Goal: Task Accomplishment & Management: Manage account settings

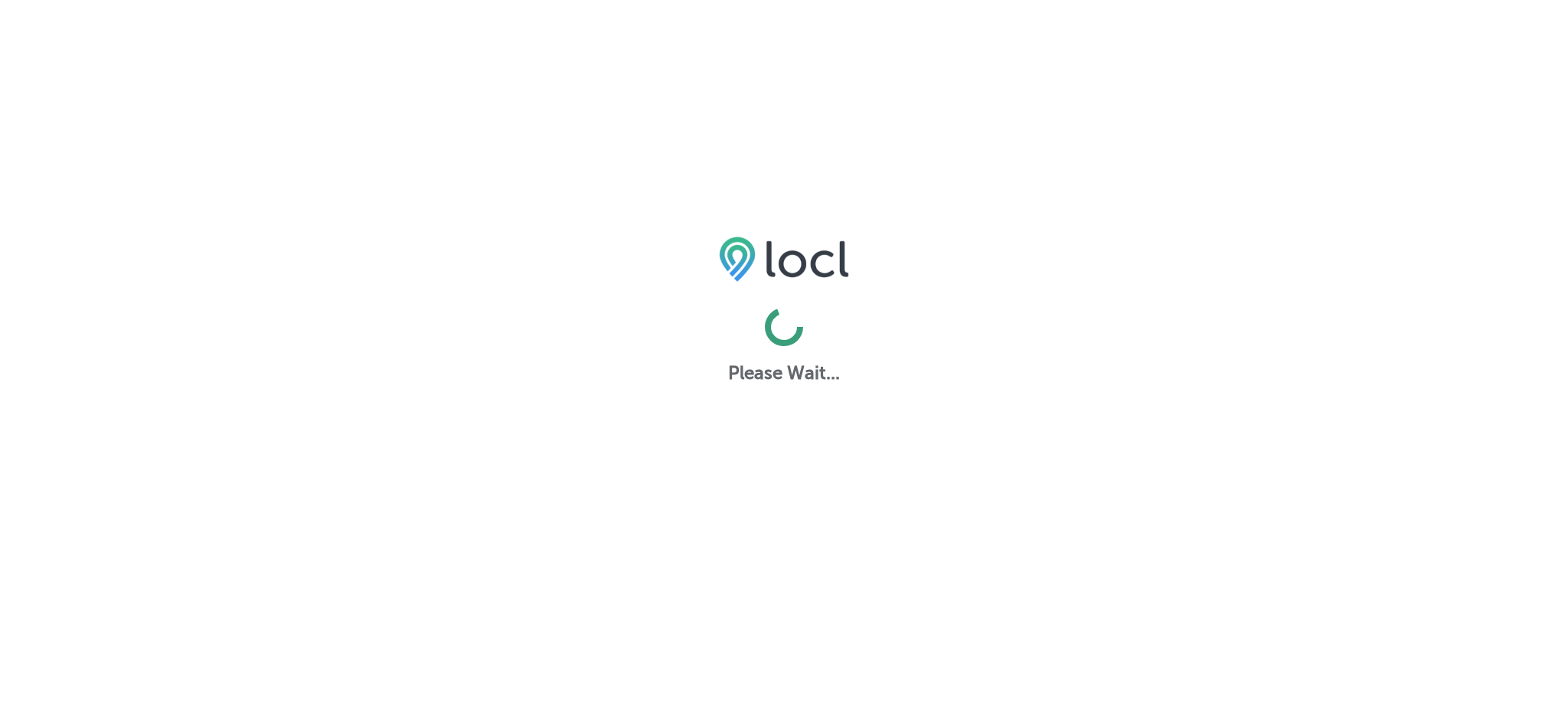
select select "US"
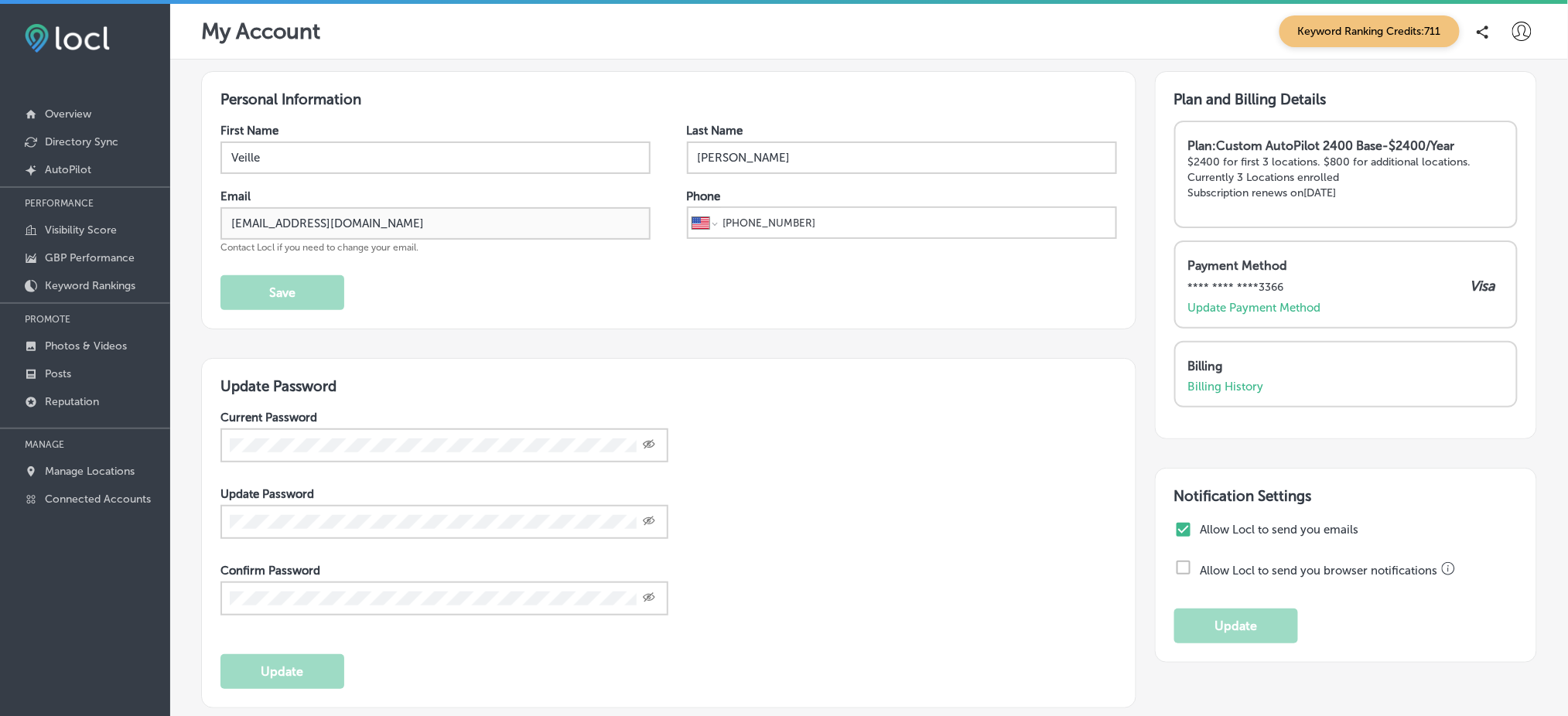
checkbox input "true"
click at [108, 279] on p "Keyword Rankings" at bounding box center [90, 286] width 90 height 13
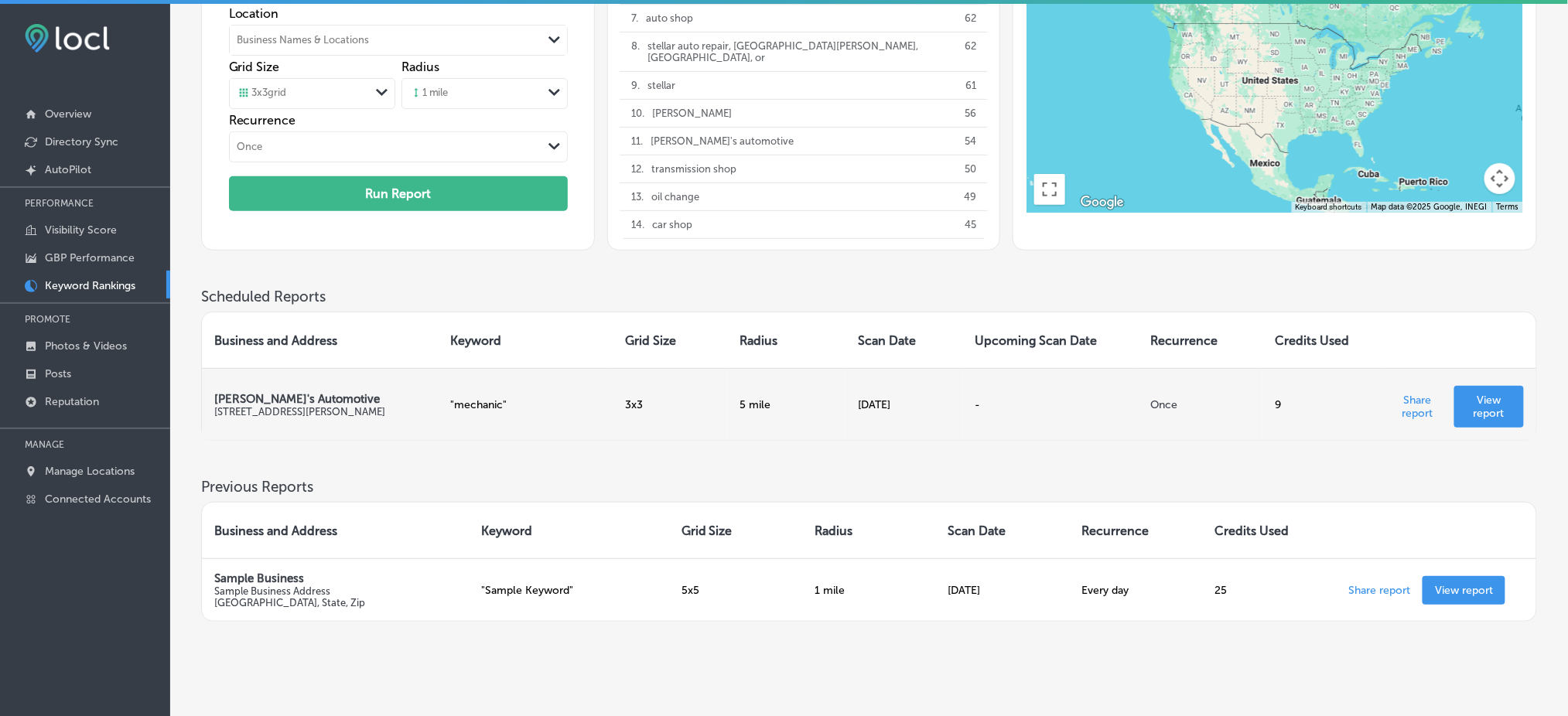
scroll to position [173, 0]
click at [1486, 408] on p "View report" at bounding box center [1488, 408] width 45 height 27
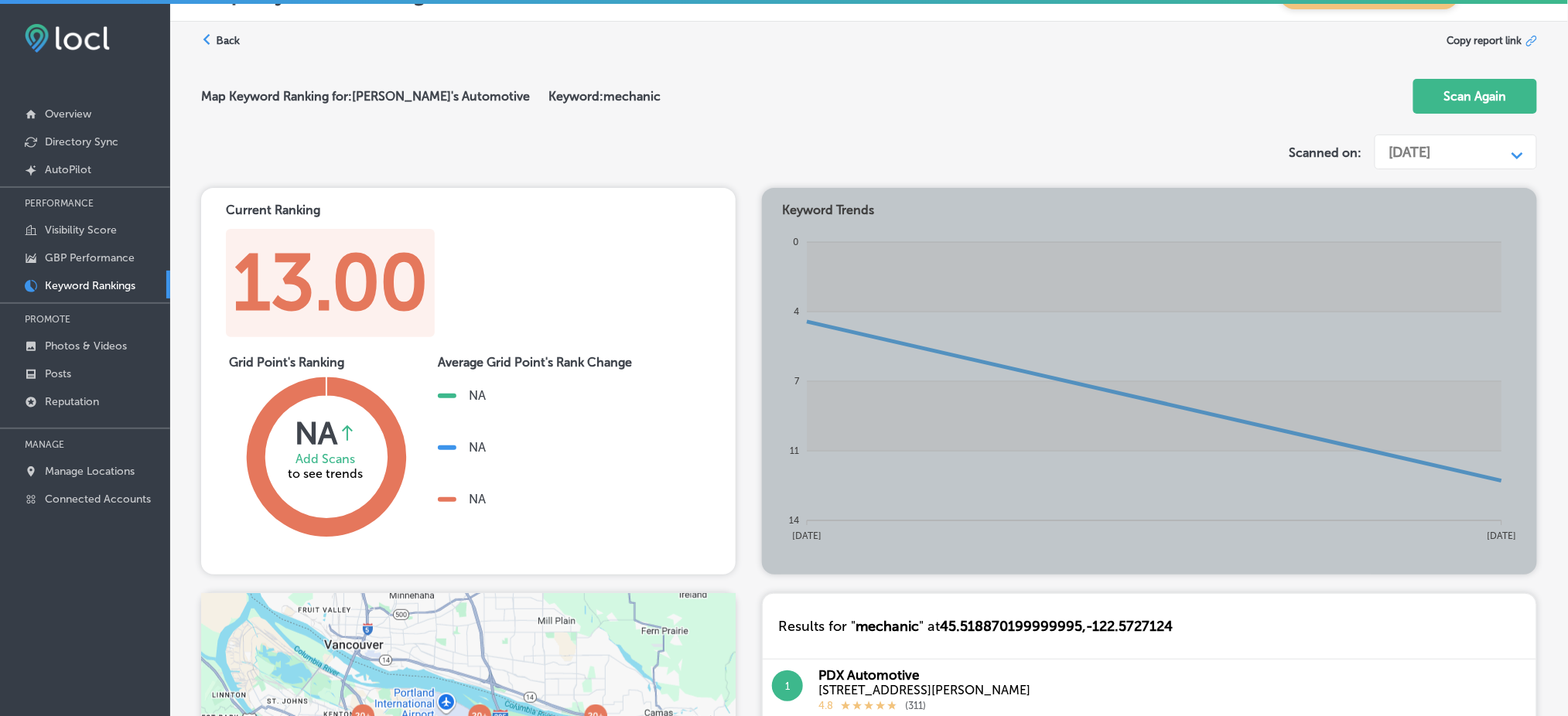
scroll to position [31, 0]
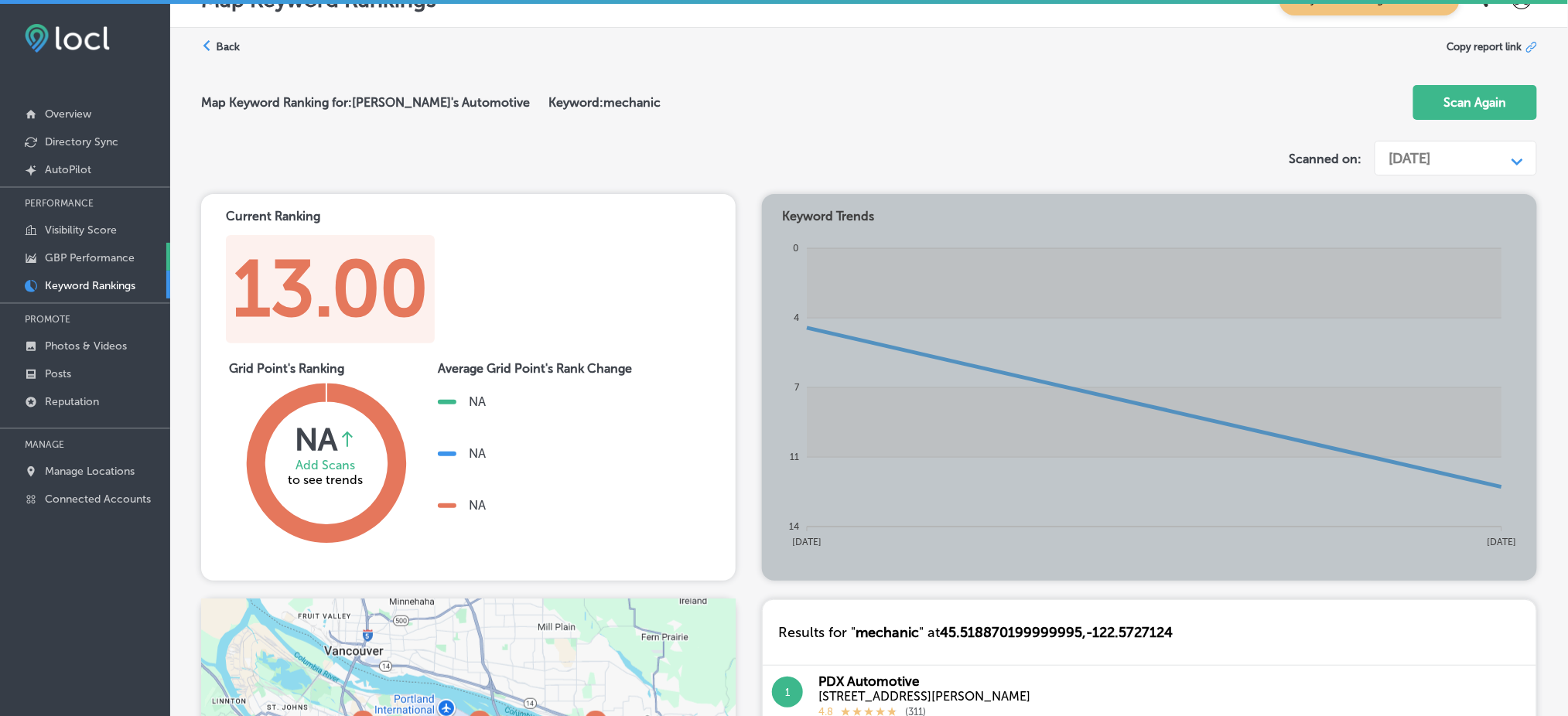
click at [104, 251] on p "GBP Performance" at bounding box center [90, 258] width 90 height 13
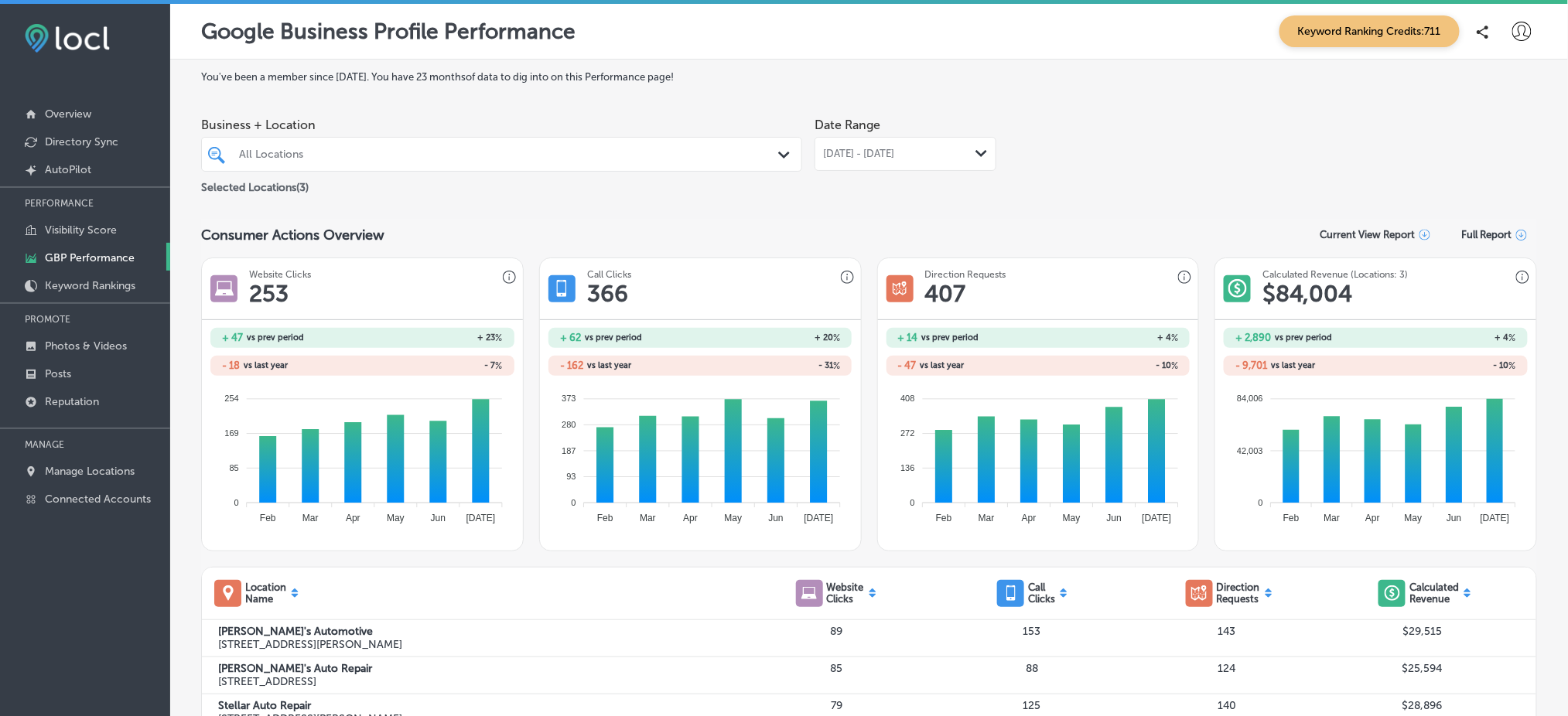
click at [975, 151] on polygon at bounding box center [981, 153] width 11 height 7
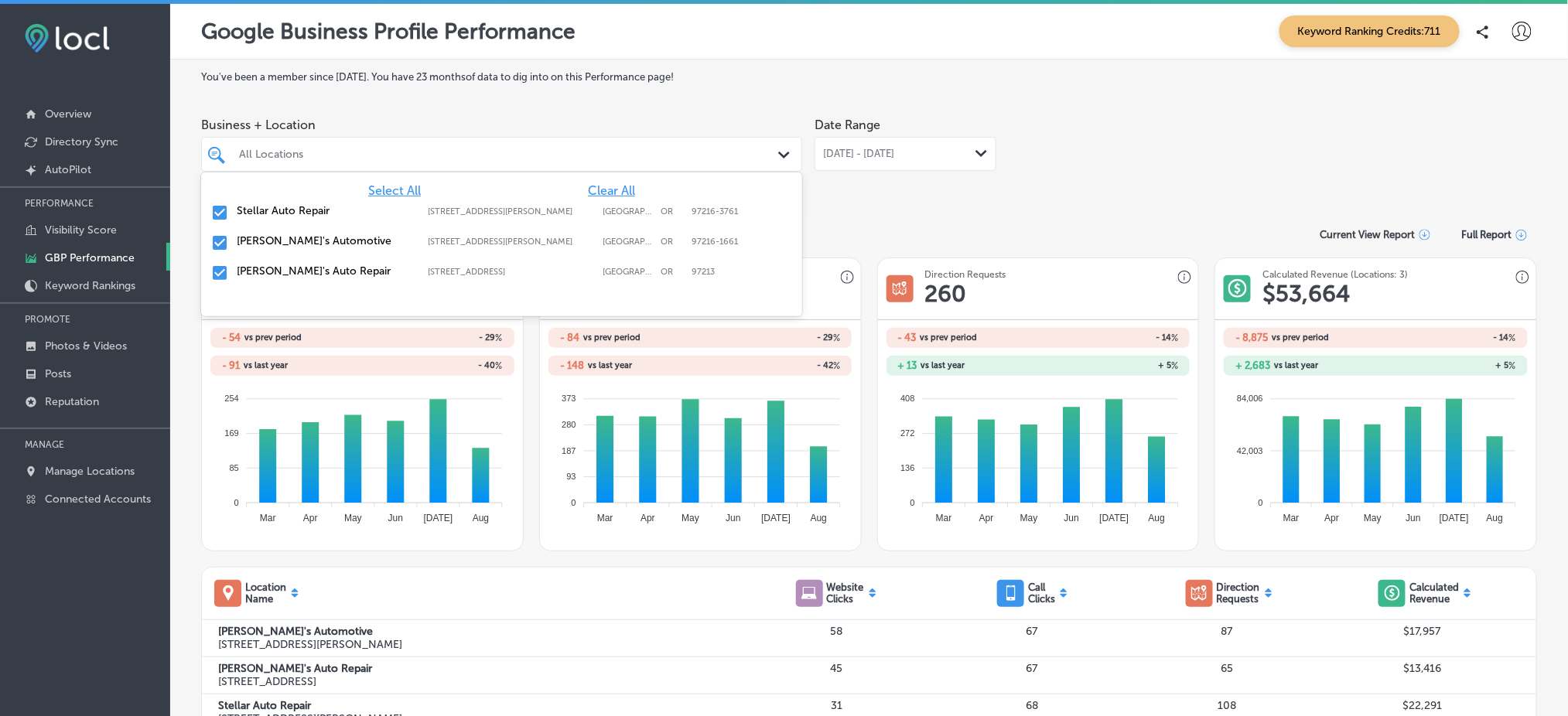
click at [778, 156] on polygon at bounding box center [784, 154] width 11 height 7
click at [605, 186] on span "Clear All" at bounding box center [612, 189] width 48 height 14
click at [224, 209] on input "checkbox" at bounding box center [219, 212] width 18 height 18
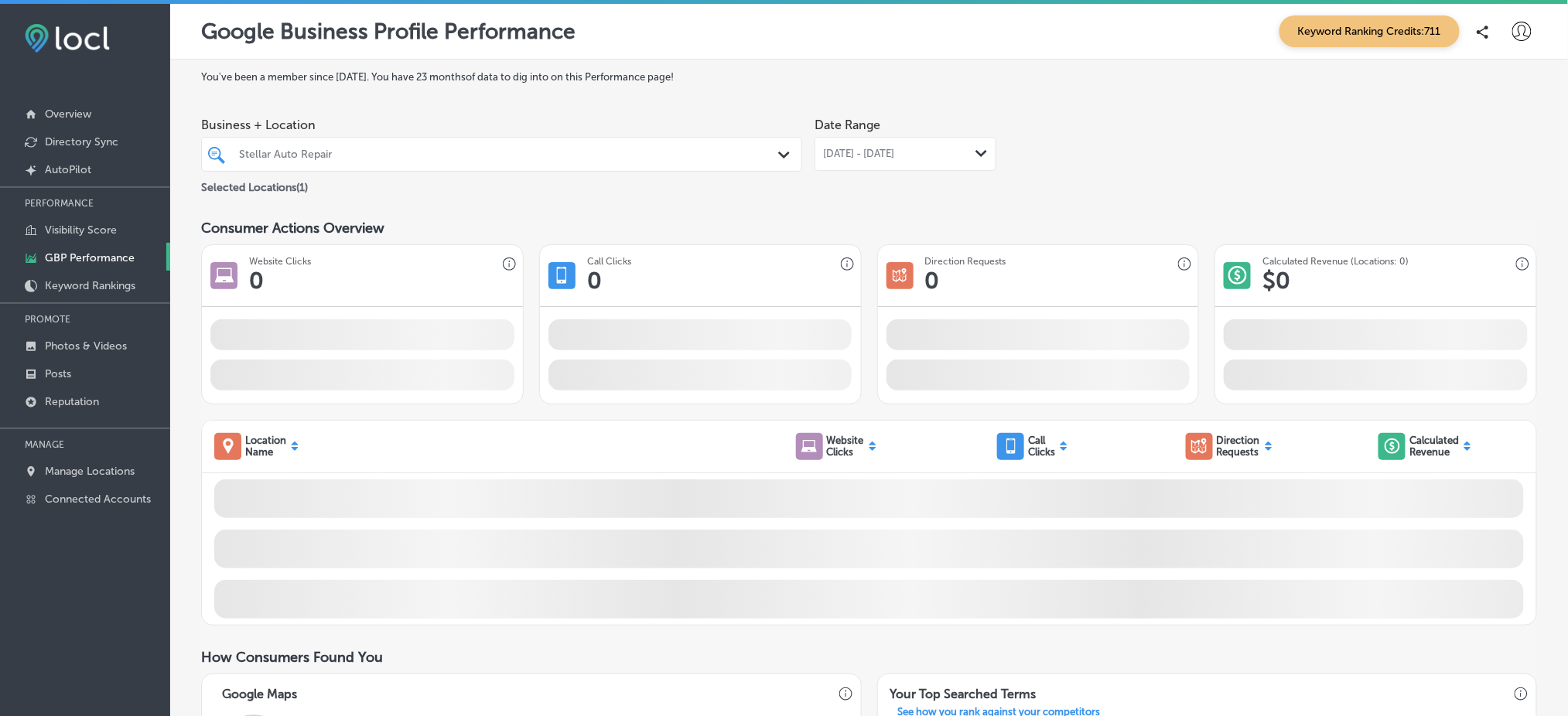
click at [894, 228] on div "Consumer Actions Overview" at bounding box center [869, 229] width 1336 height 17
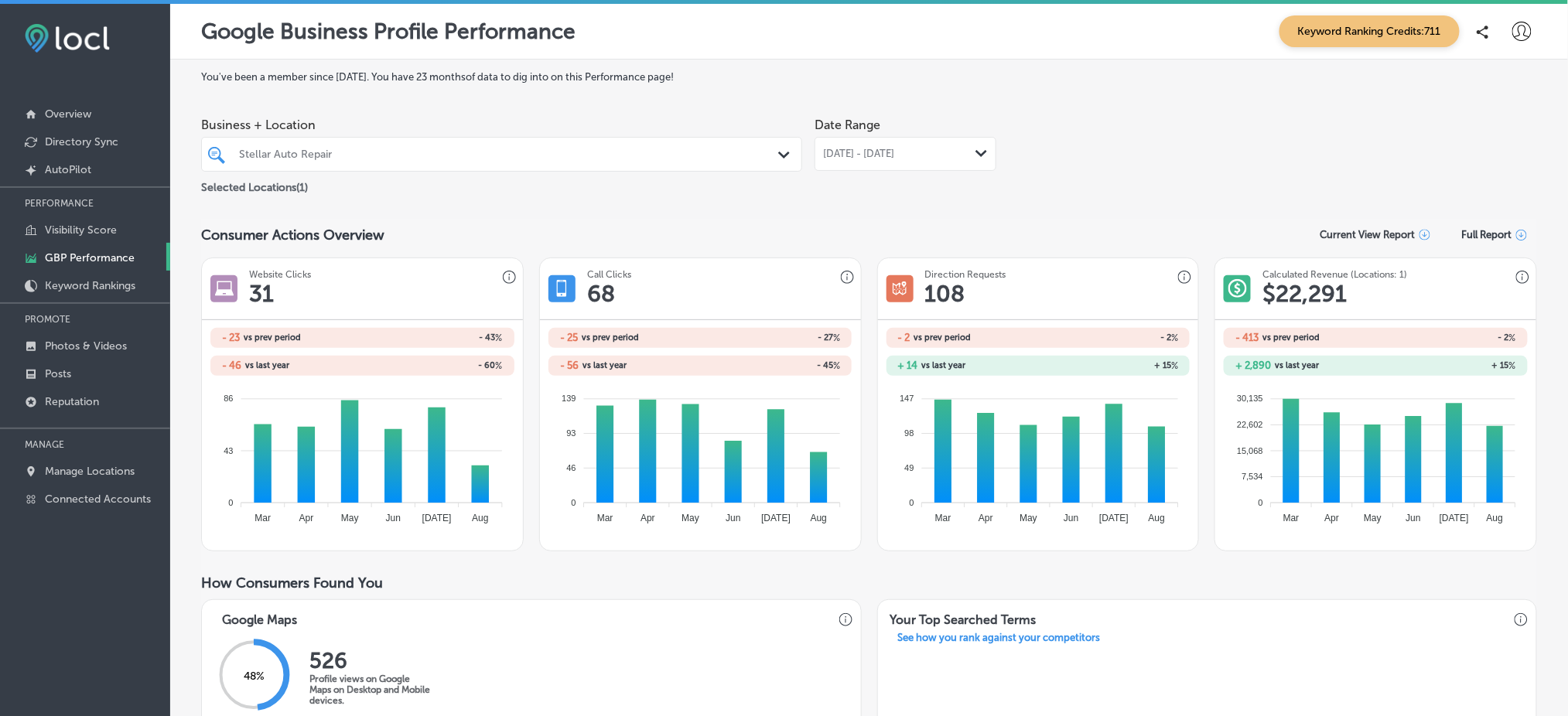
click at [769, 149] on div "Stellar Auto Repair Path Created with Sketch." at bounding box center [501, 153] width 599 height 24
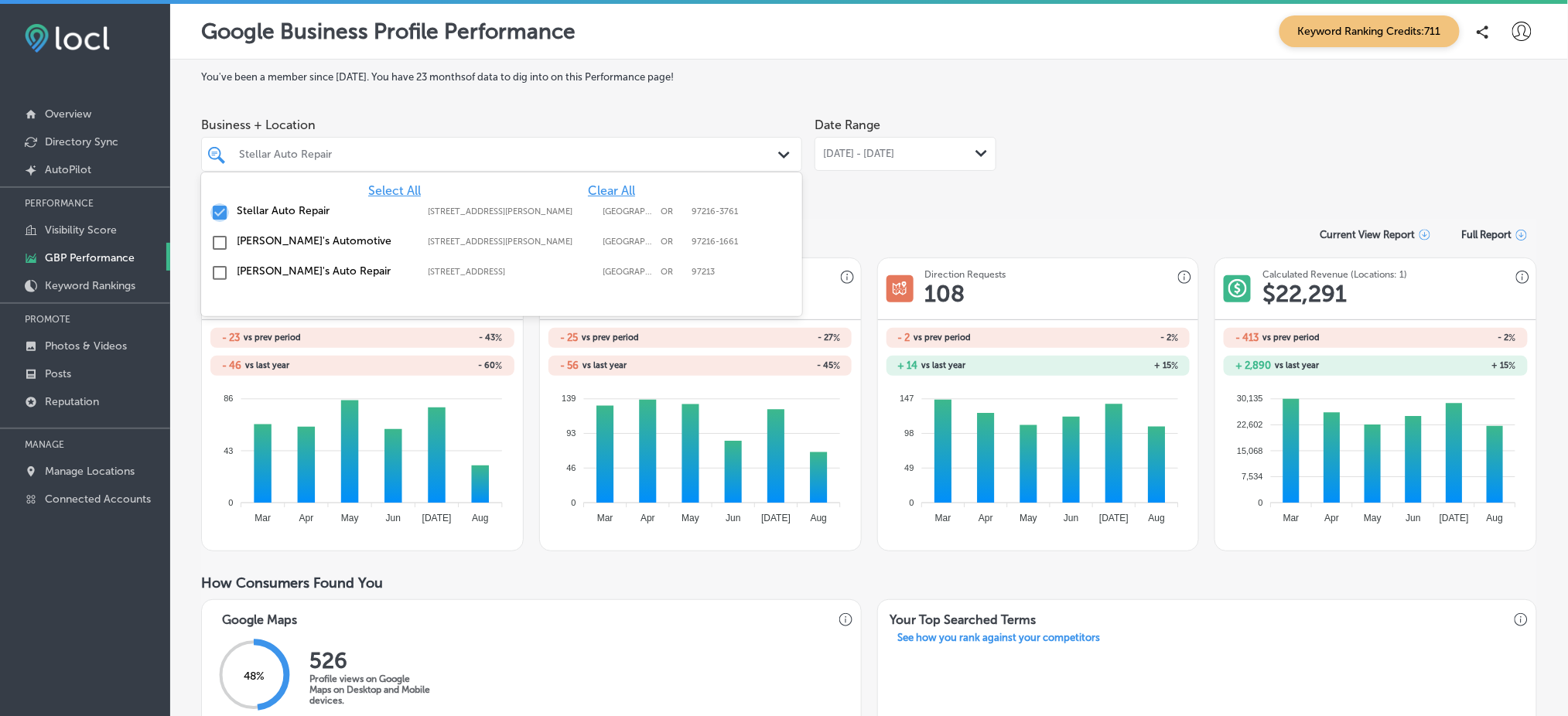
click at [219, 211] on input "checkbox" at bounding box center [219, 212] width 18 height 18
click at [219, 244] on input "checkbox" at bounding box center [219, 242] width 18 height 18
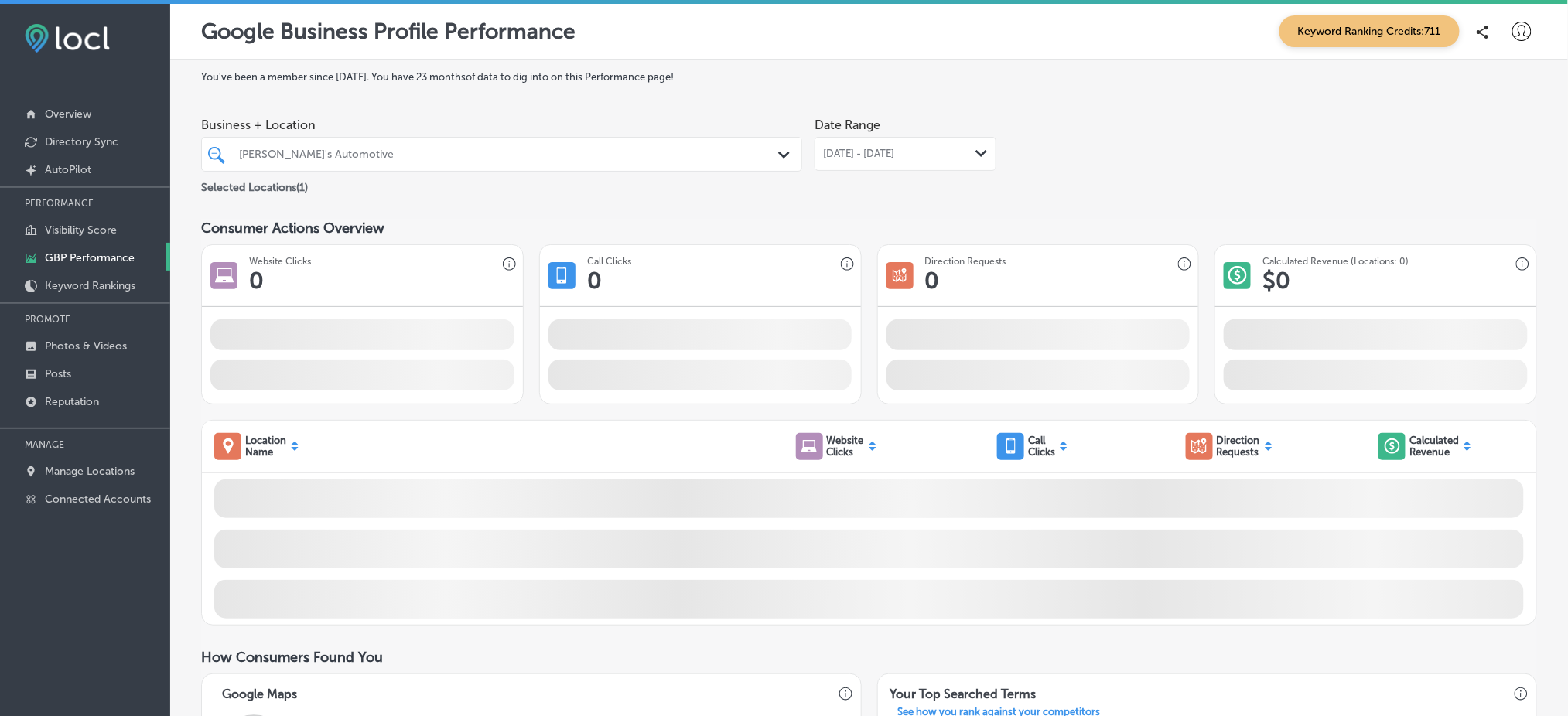
click at [895, 220] on div "Consumer Actions Overview" at bounding box center [869, 229] width 1336 height 17
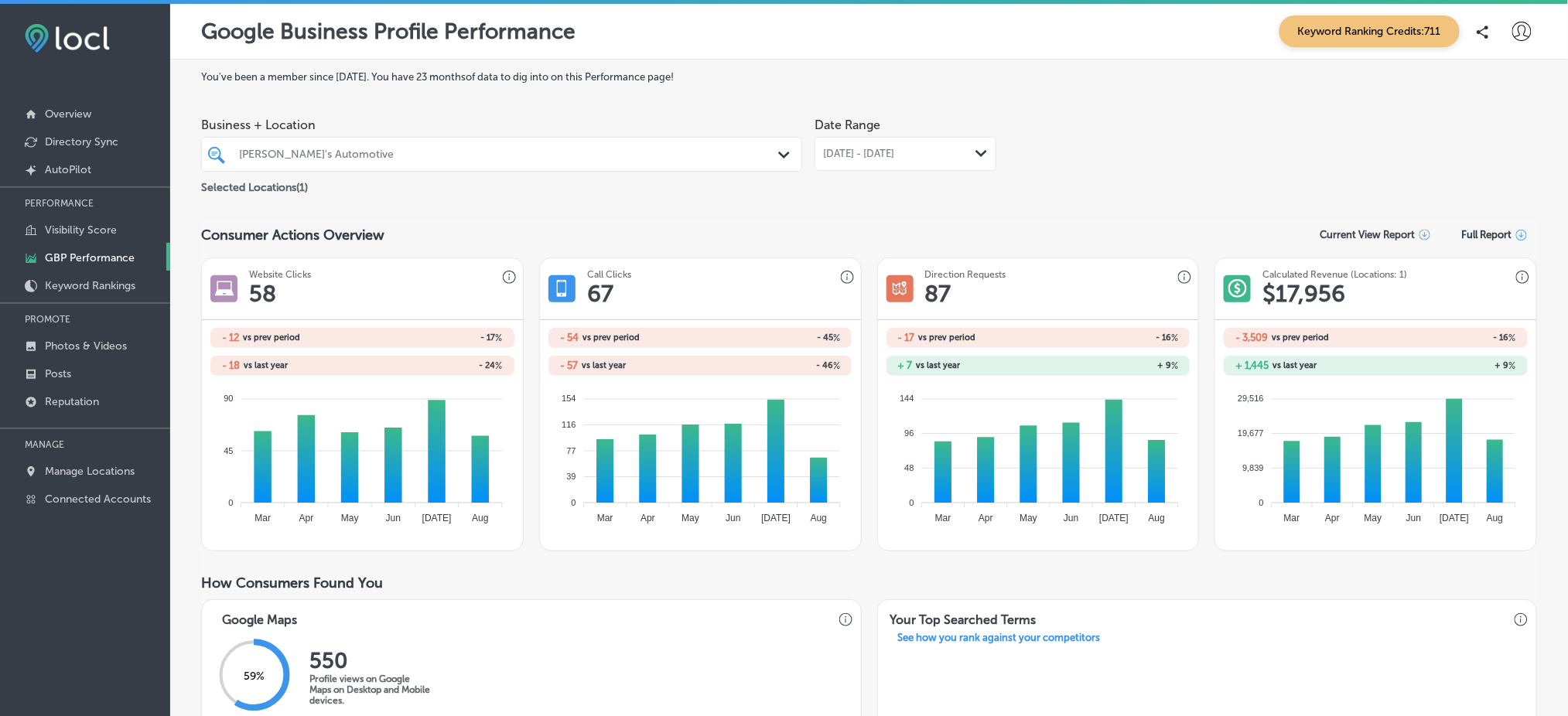
click at [778, 155] on icon "Path Created with Sketch." at bounding box center [784, 154] width 11 height 7
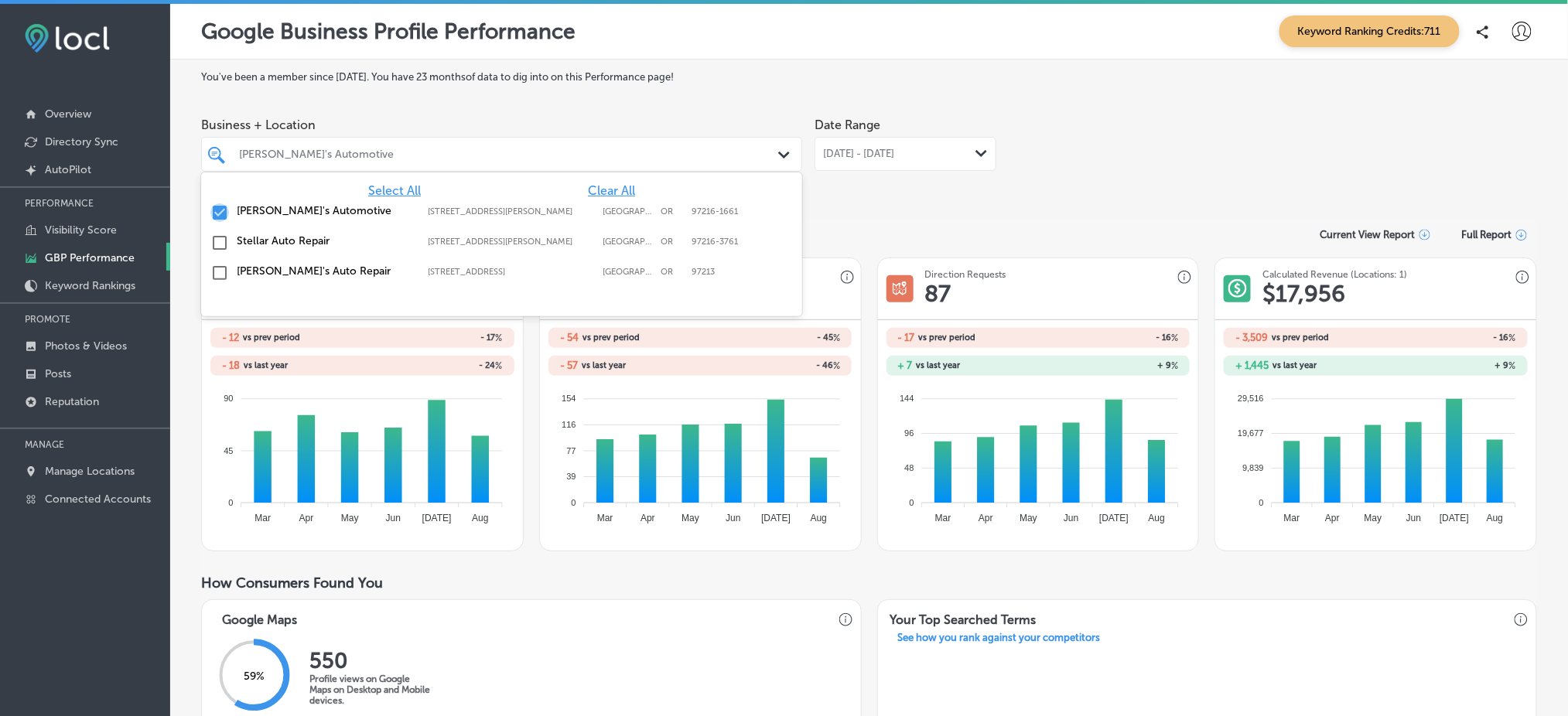
click at [214, 211] on input "checkbox" at bounding box center [219, 212] width 18 height 18
click at [219, 273] on input "checkbox" at bounding box center [219, 272] width 18 height 18
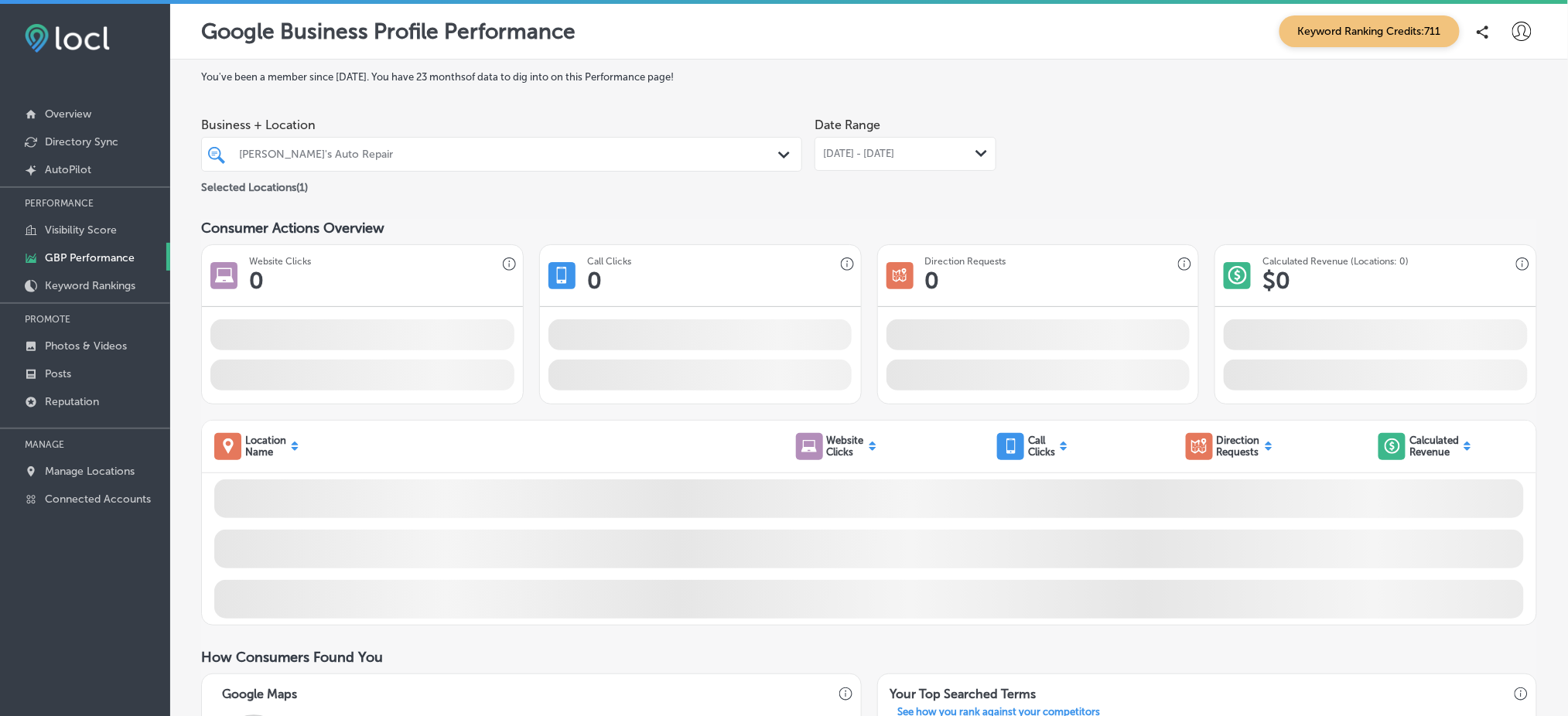
click at [856, 202] on div "You've been a member since April, 2025 . You have 23 months of data to dig into…" at bounding box center [869, 680] width 1336 height 1218
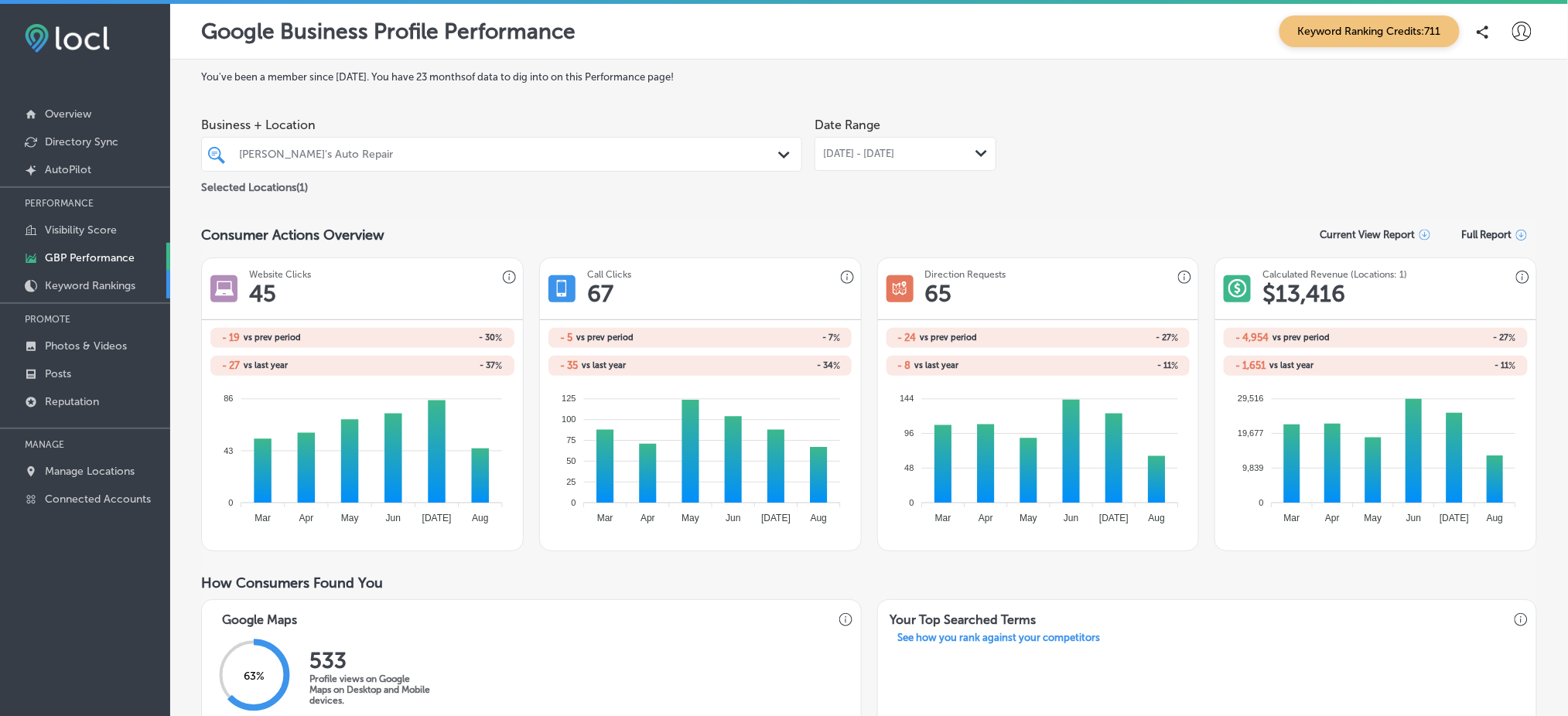
click at [102, 279] on p "Keyword Rankings" at bounding box center [90, 286] width 90 height 13
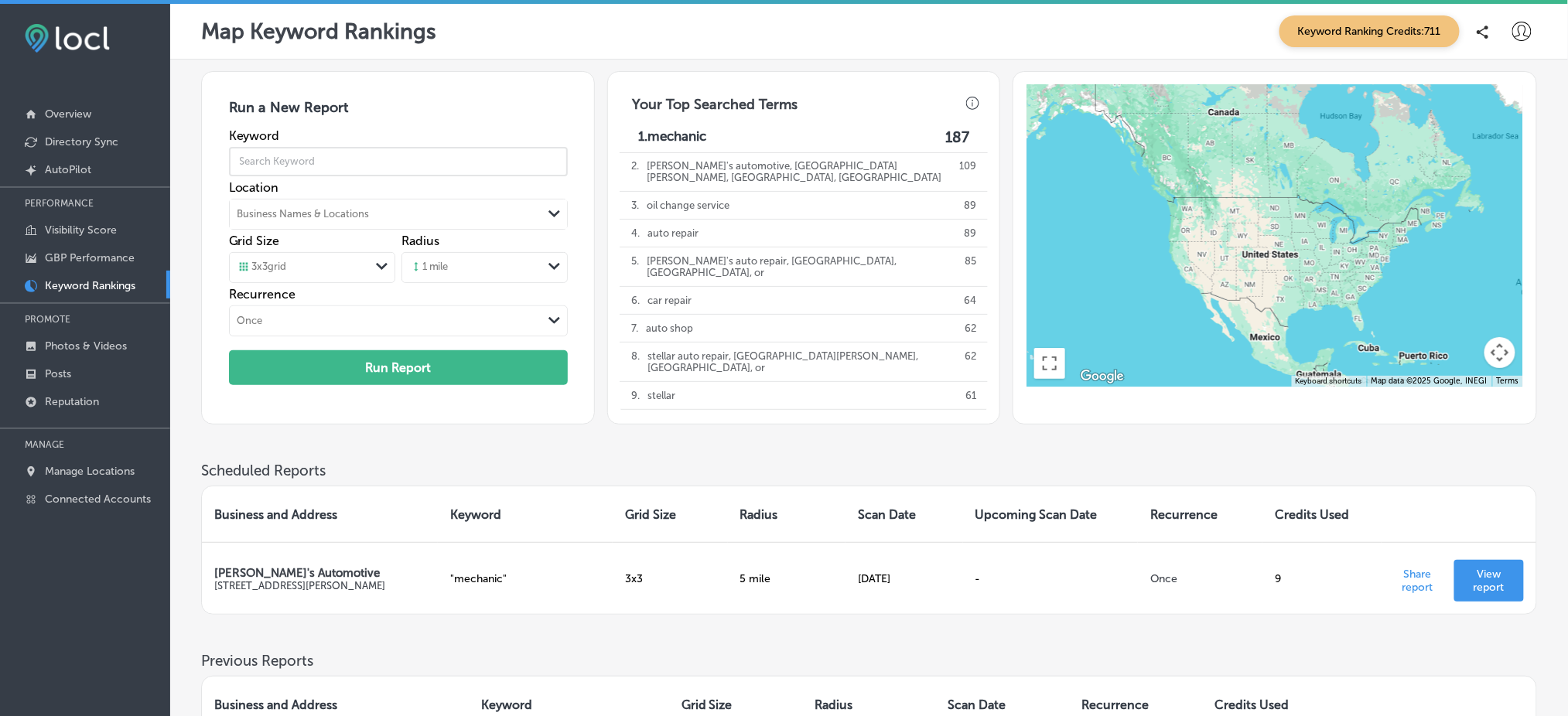
click at [364, 170] on input "text" at bounding box center [398, 161] width 339 height 43
type input "auto repair shop"
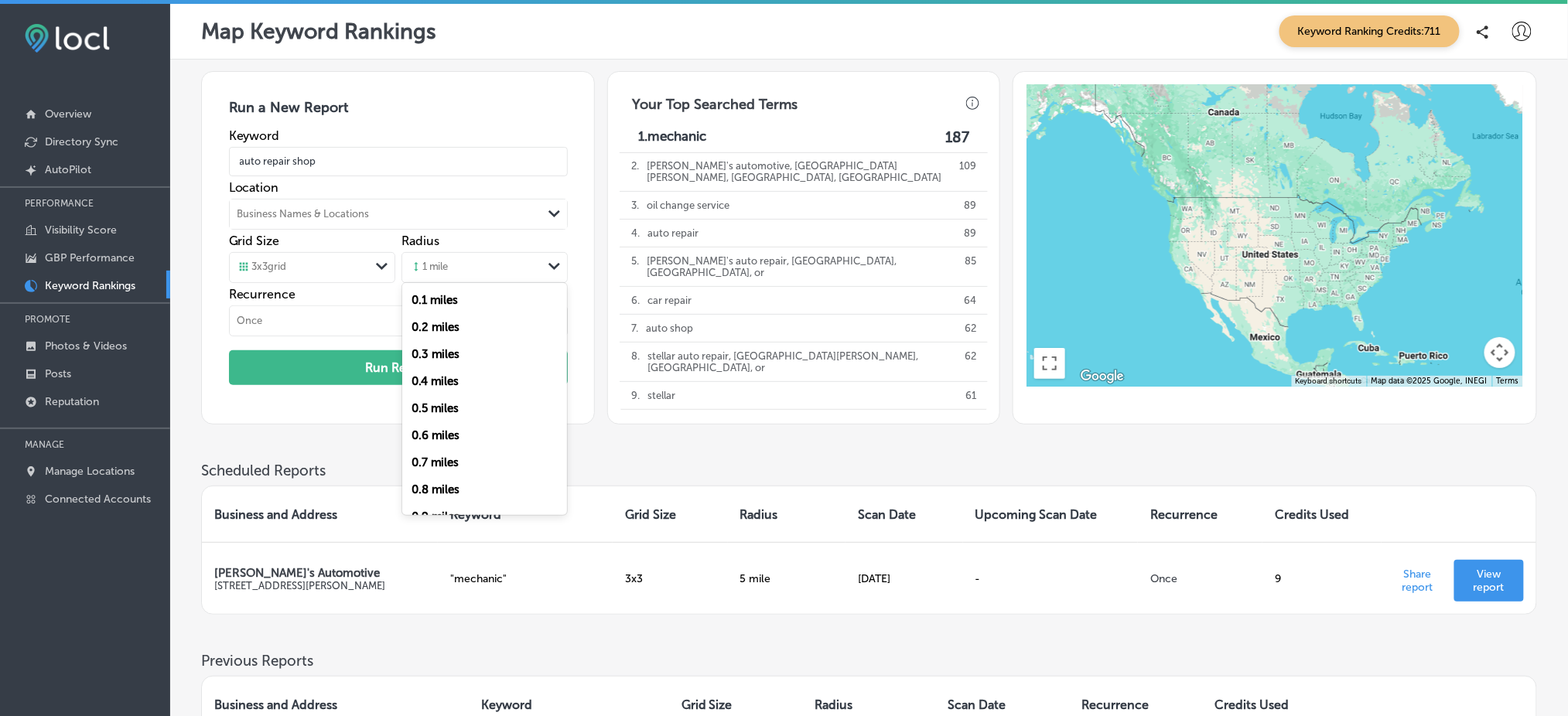
click at [456, 273] on div "1 mile" at bounding box center [472, 268] width 140 height 23
click at [454, 494] on div "5 miles" at bounding box center [484, 481] width 165 height 27
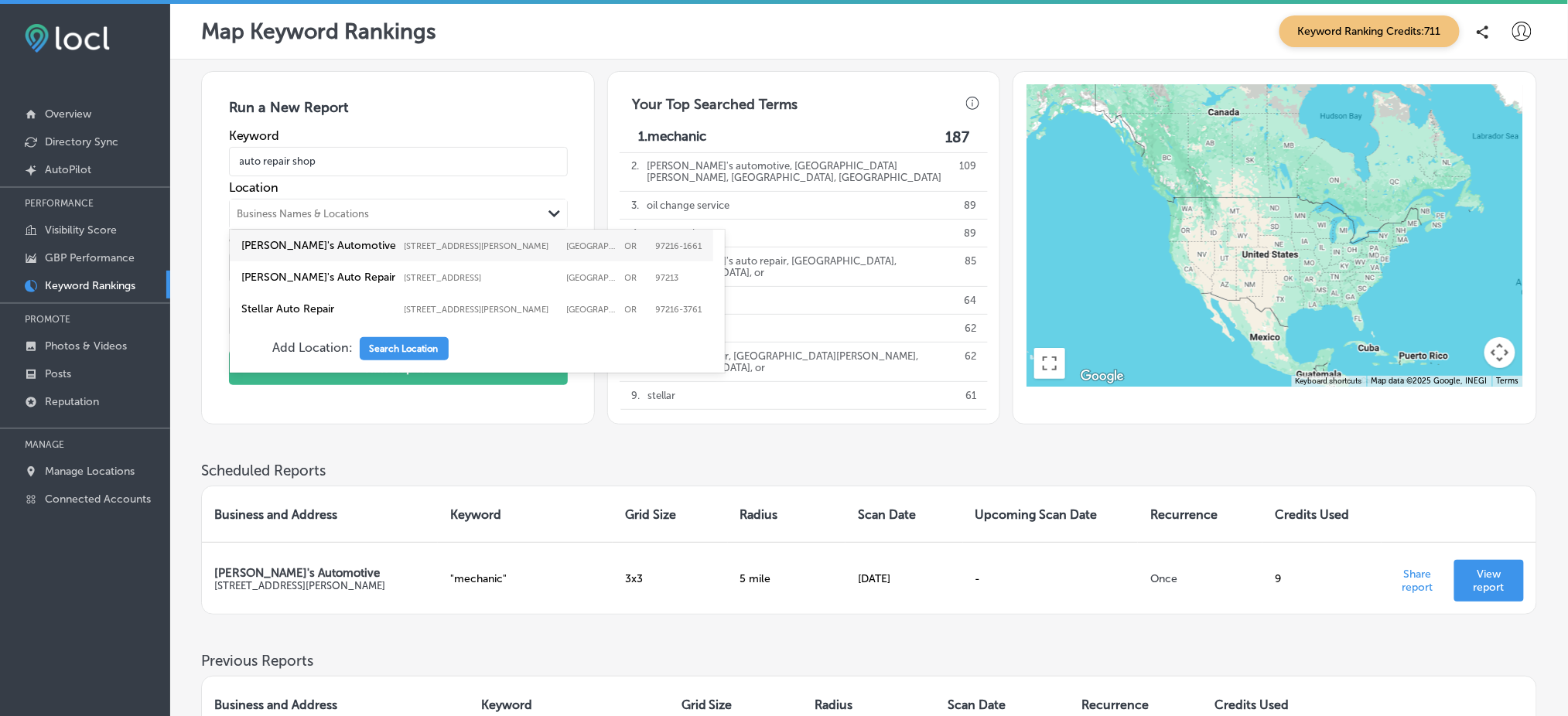
click at [438, 215] on div "Business Names & Locations" at bounding box center [386, 214] width 312 height 23
click at [433, 245] on label "8804 Southeast Stark Street" at bounding box center [482, 246] width 154 height 10
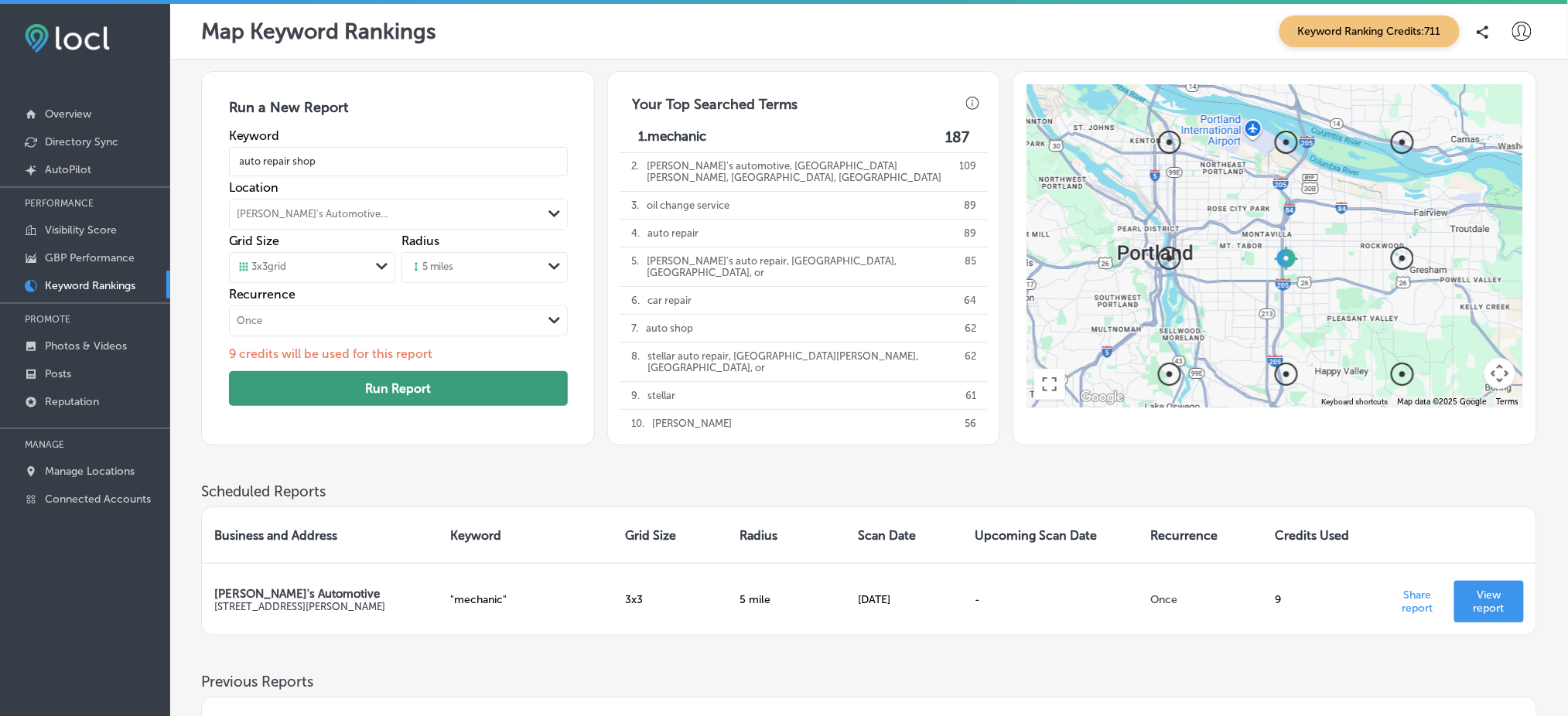
click at [393, 389] on button "Run Report" at bounding box center [398, 388] width 339 height 35
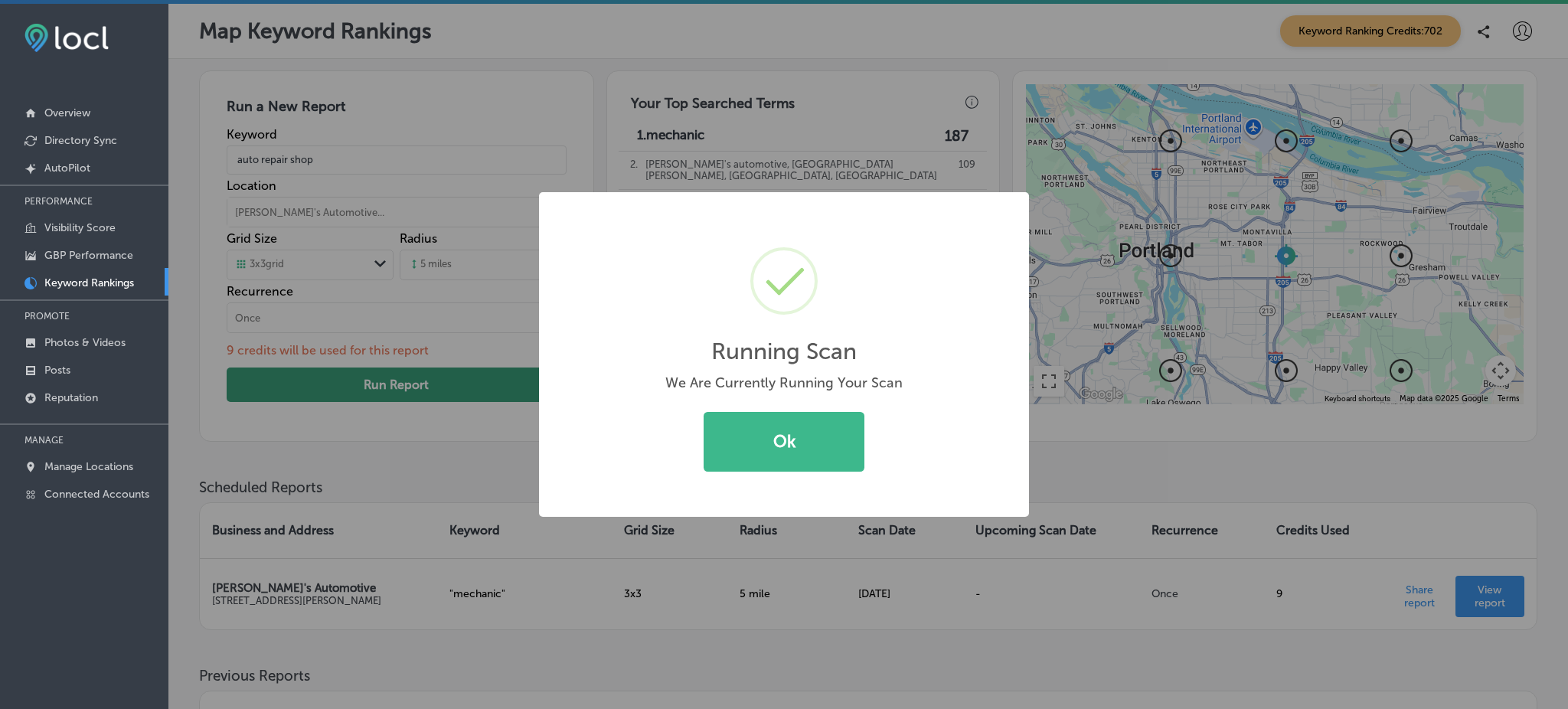
click at [703, 412] on button "Ok" at bounding box center [784, 441] width 160 height 59
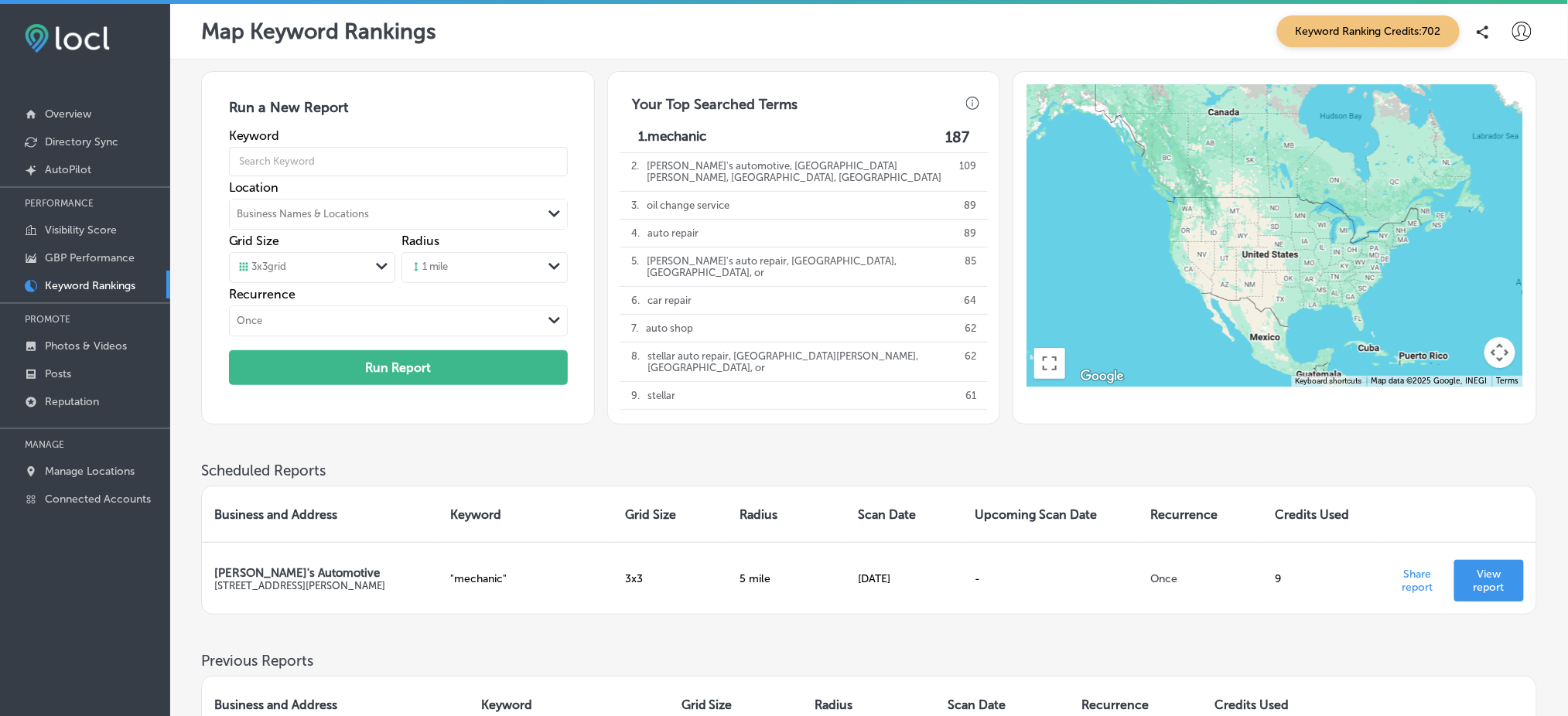
scroll to position [210, 0]
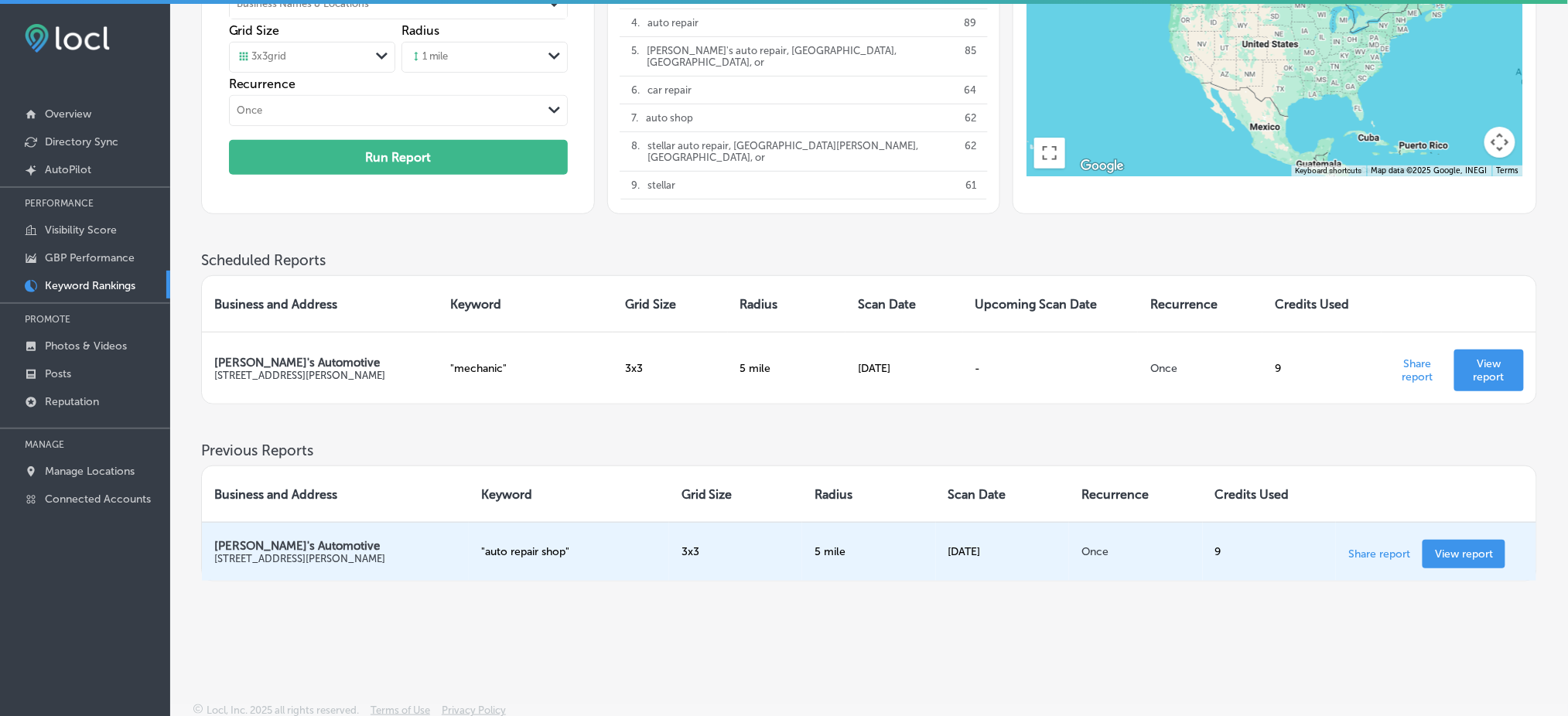
click at [1478, 547] on p "View report" at bounding box center [1463, 554] width 58 height 13
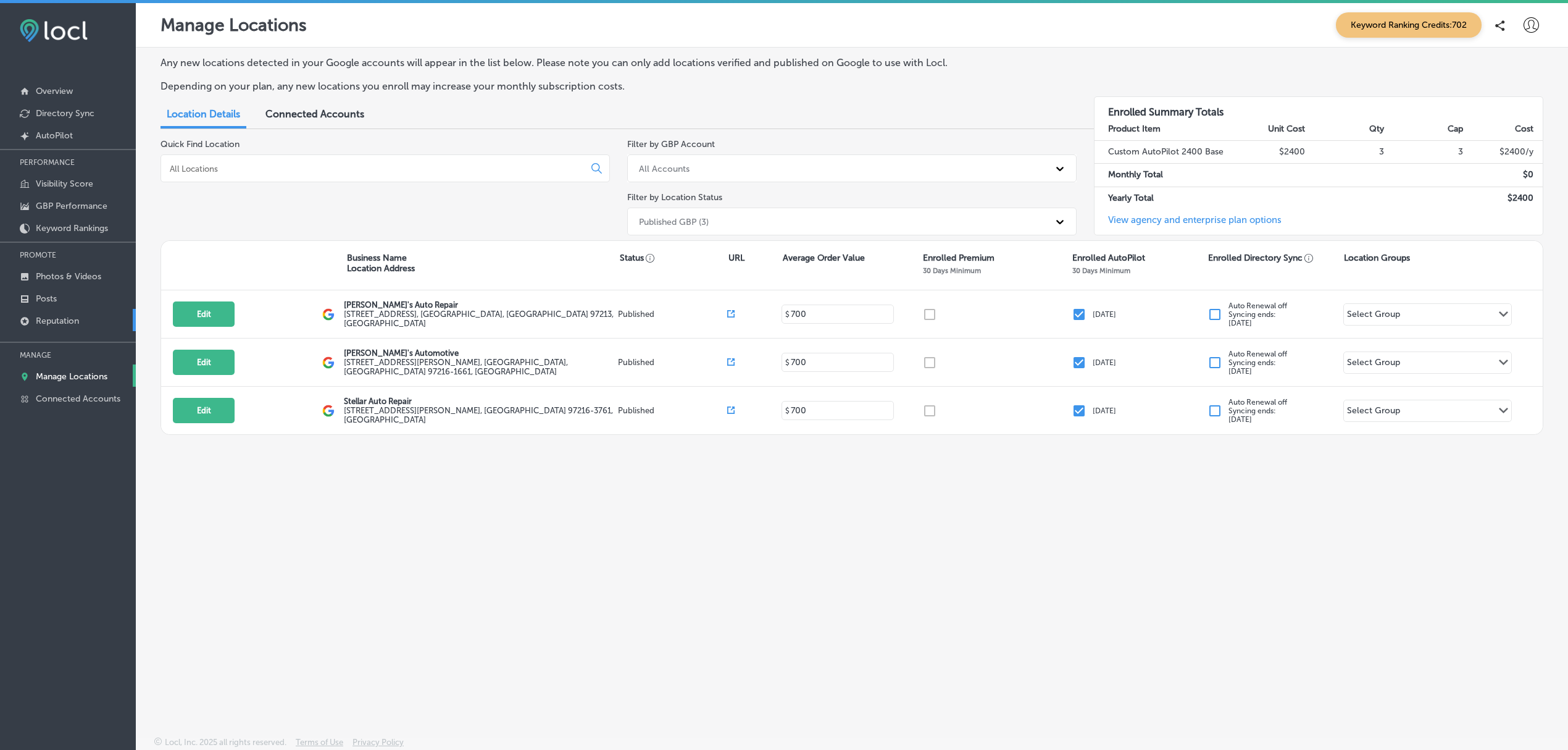
click at [100, 327] on link "Reputation" at bounding box center [68, 319] width 136 height 22
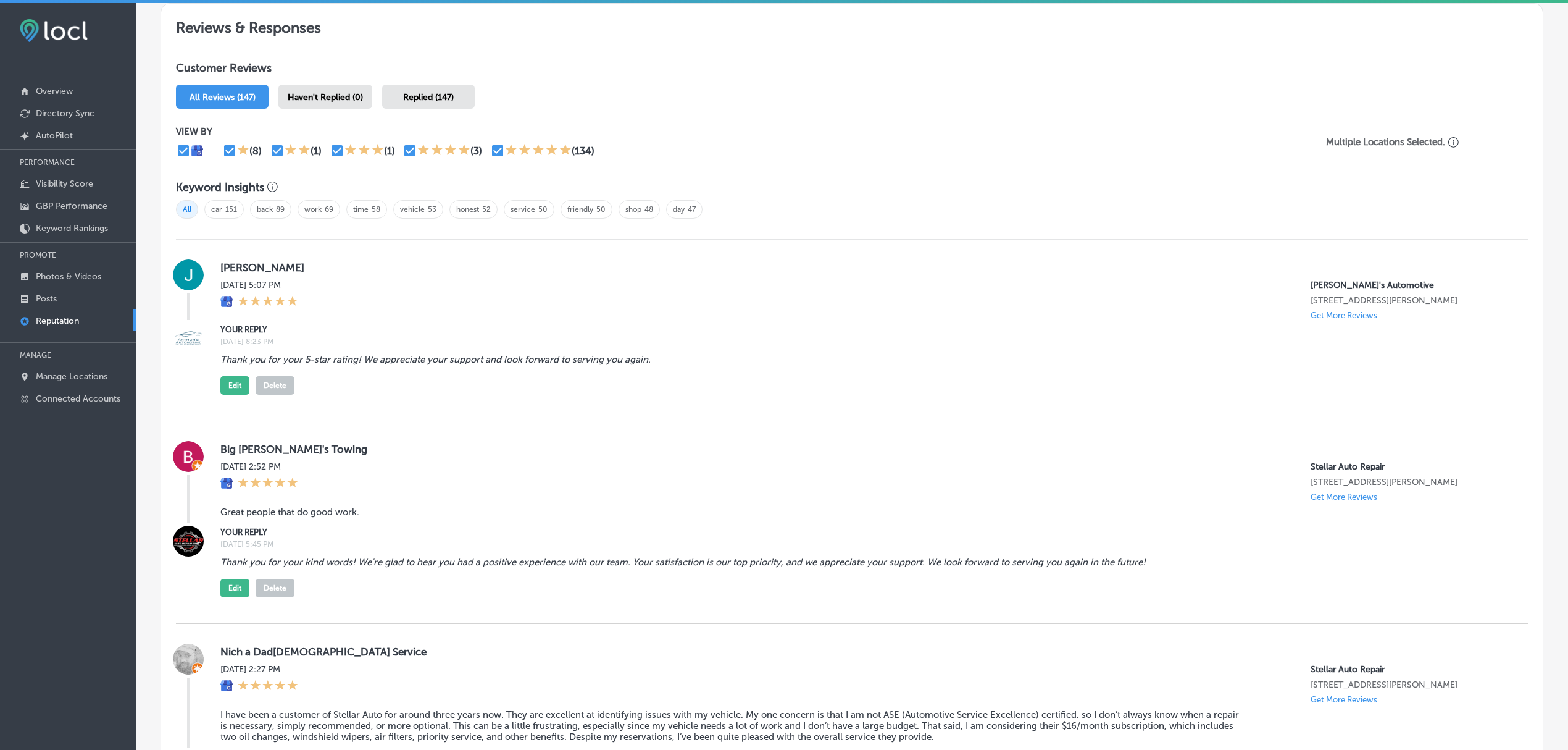
scroll to position [688, 0]
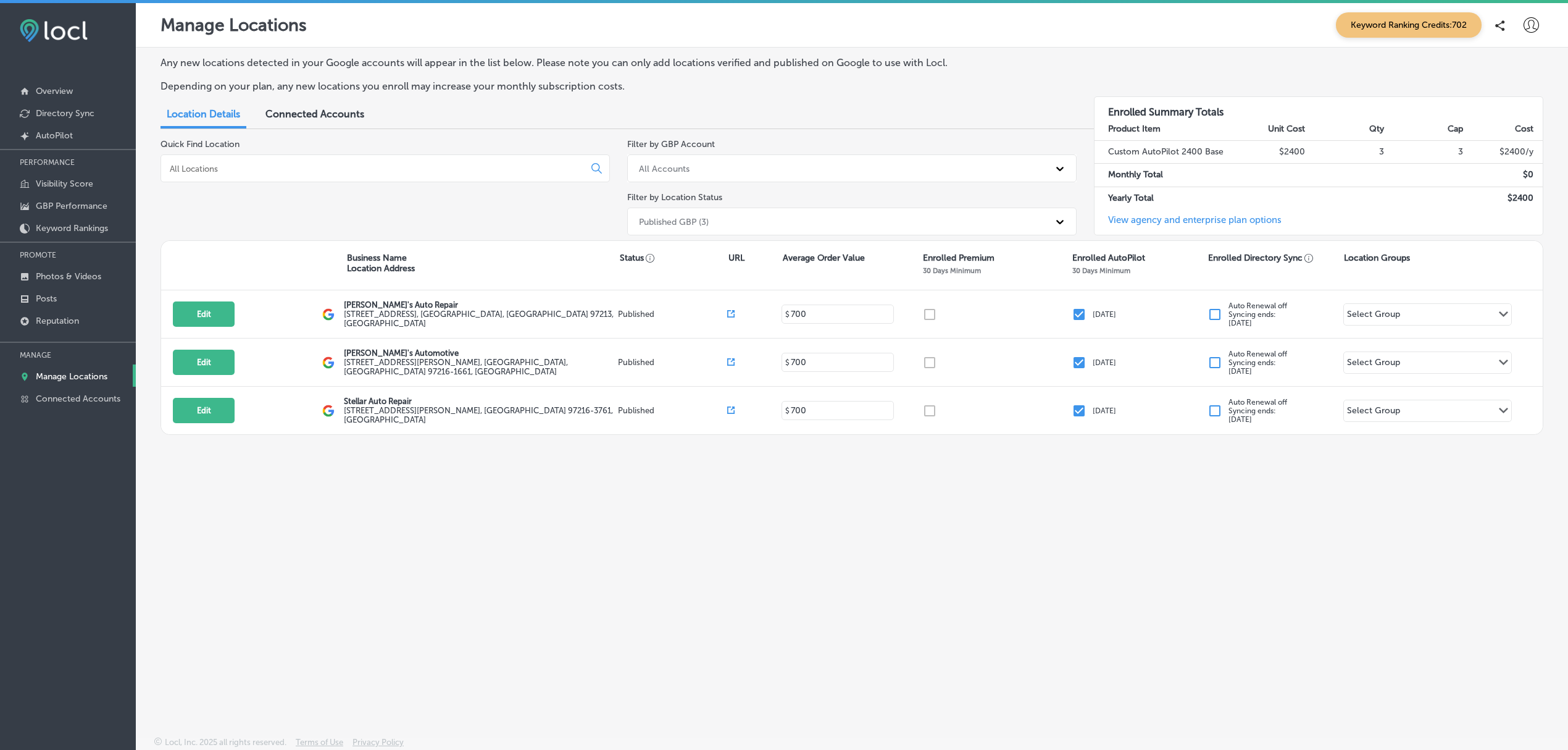
click at [1530, 28] on icon at bounding box center [1531, 25] width 15 height 15
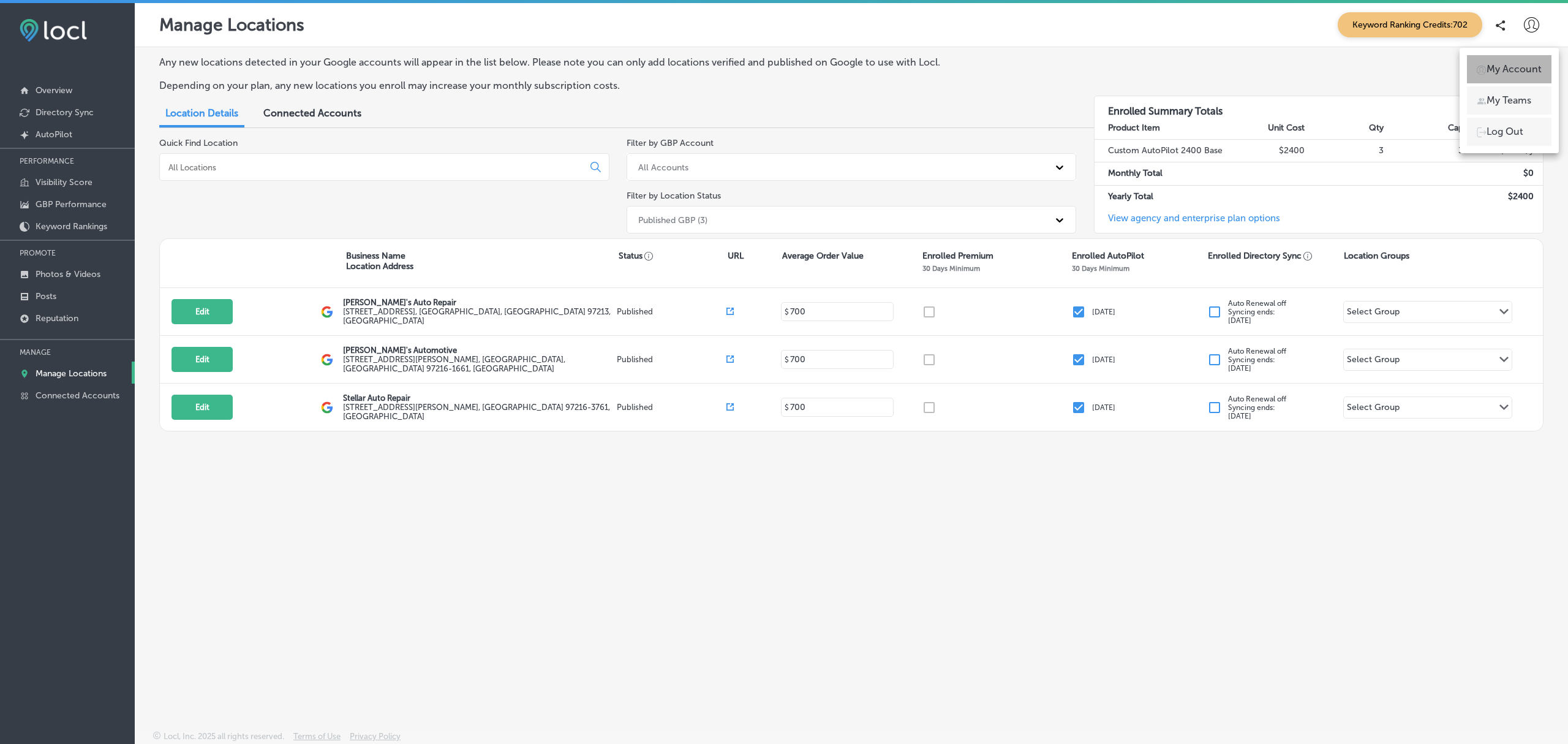
click at [1509, 78] on li "My Account" at bounding box center [1509, 69] width 85 height 28
select select "US"
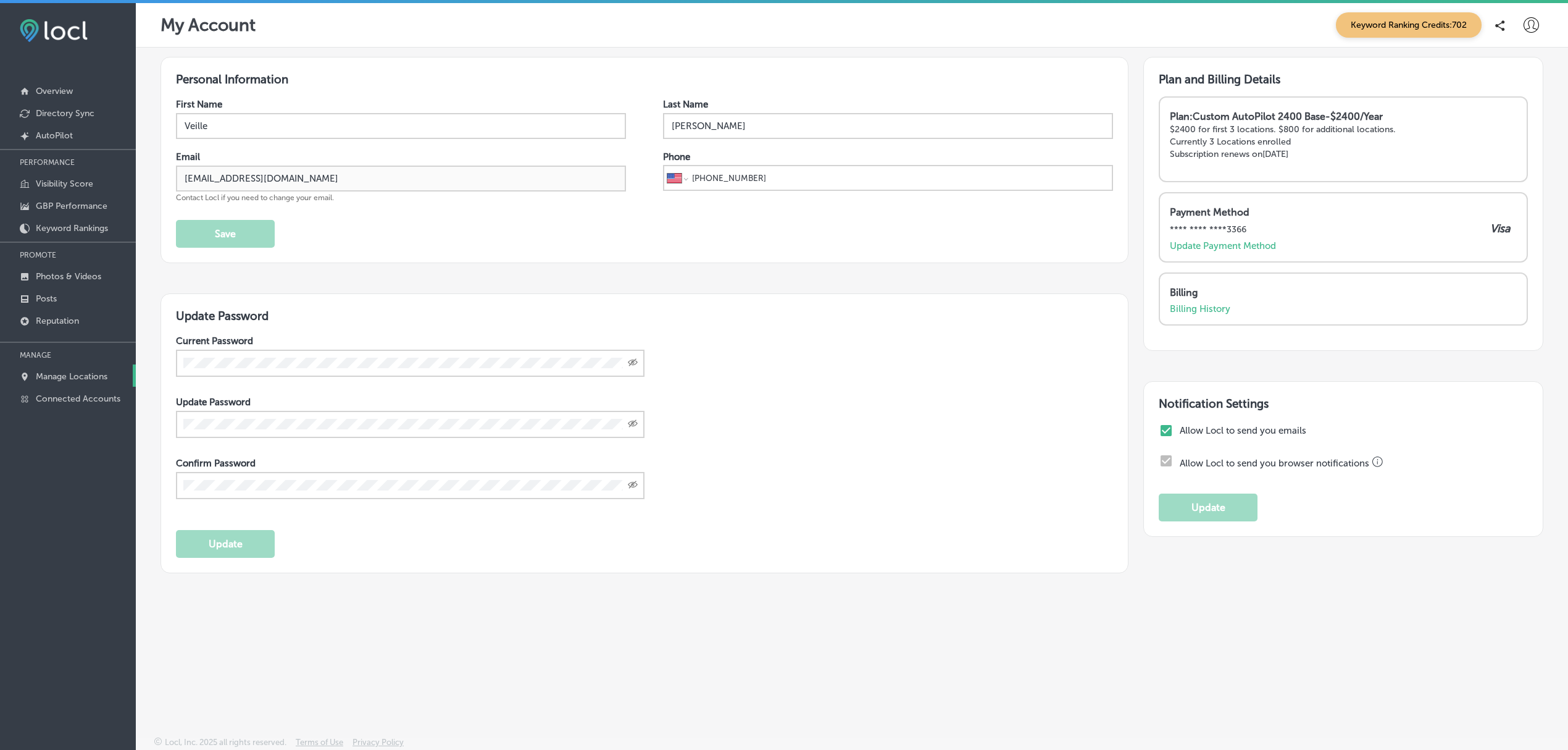
click at [74, 384] on link "Manage Locations" at bounding box center [68, 375] width 136 height 22
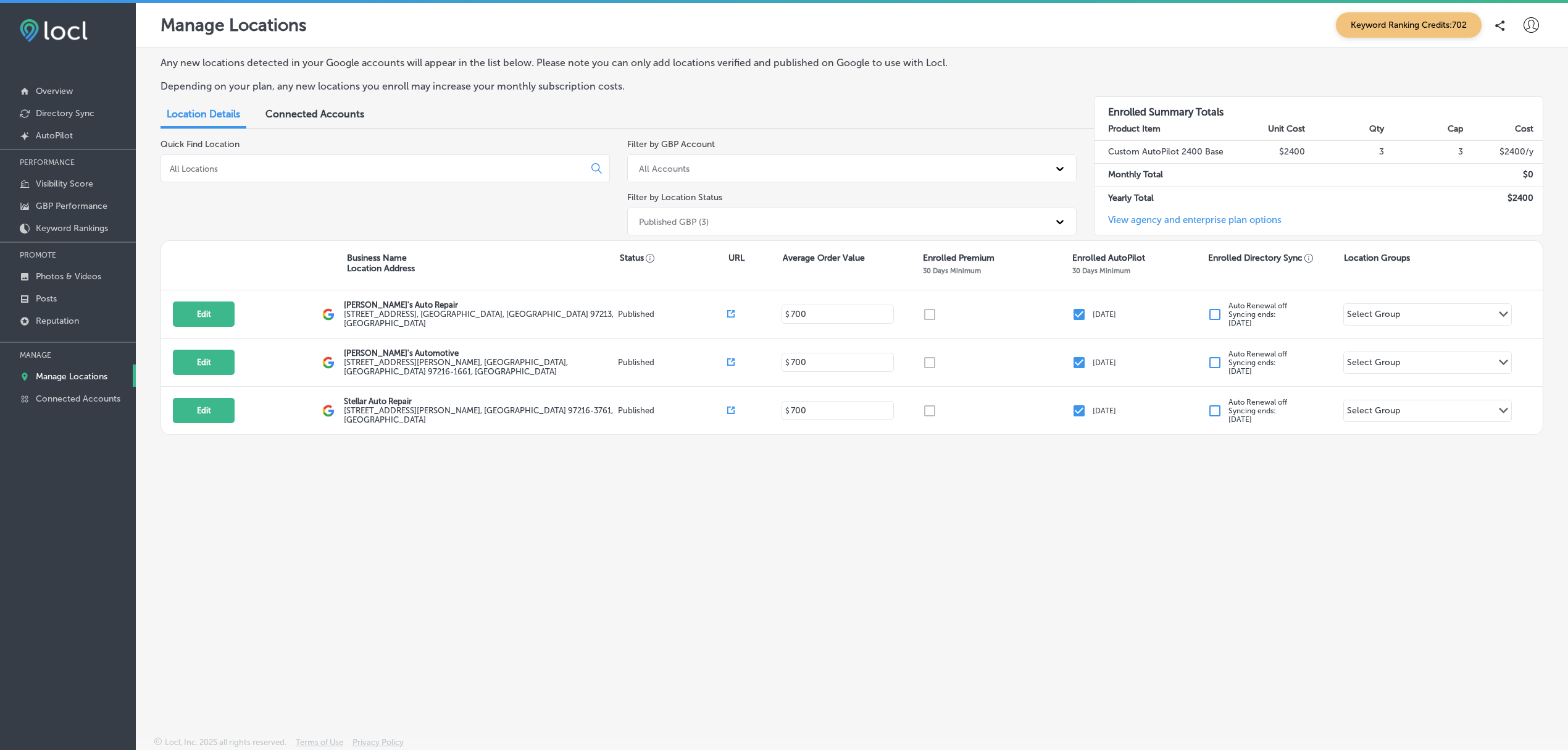
click at [1192, 215] on link "View agency and enterprise plan options" at bounding box center [1188, 224] width 187 height 21
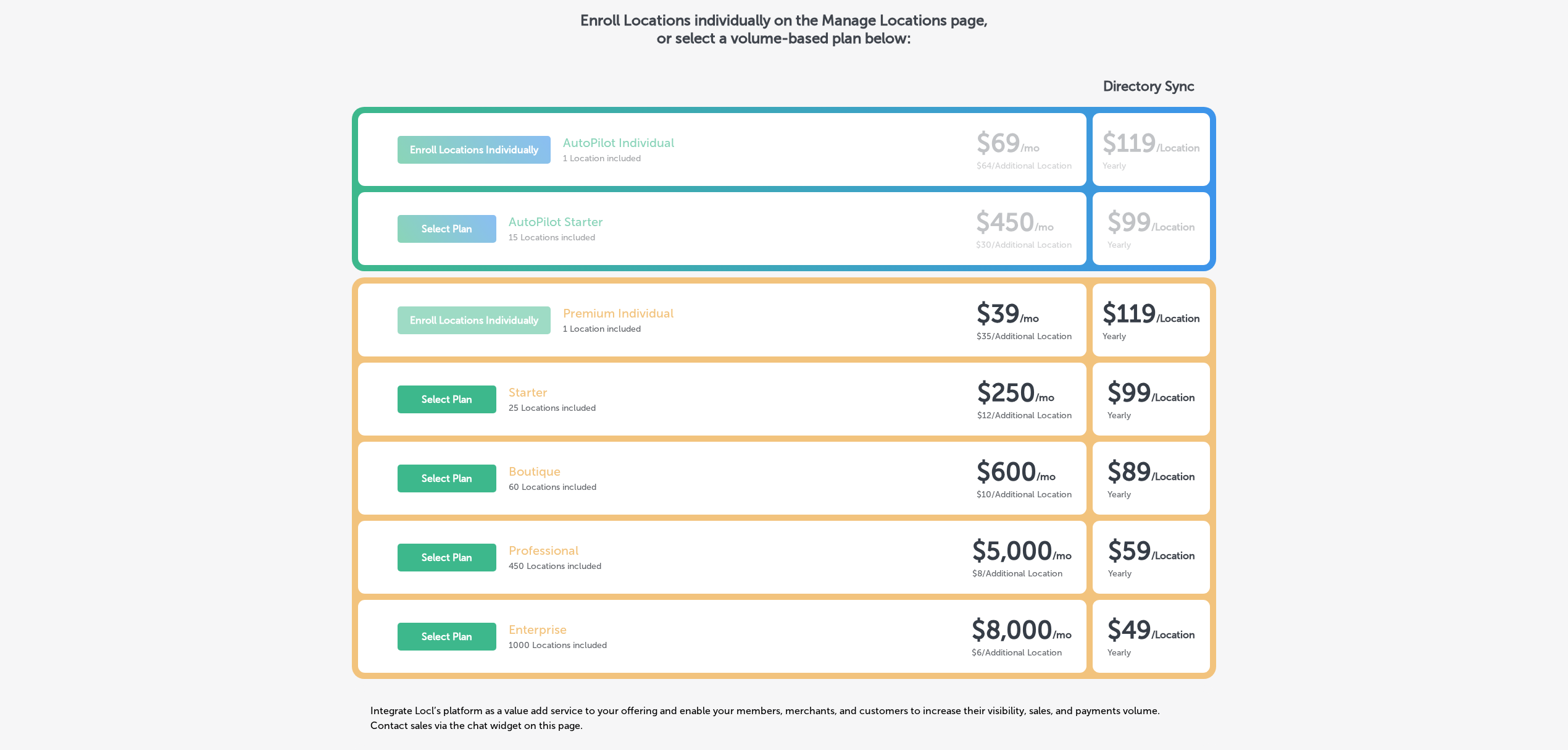
scroll to position [72, 0]
